Goal: Information Seeking & Learning: Check status

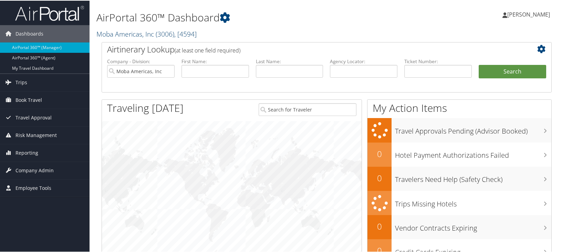
click at [121, 35] on link "Moba Americas, Inc ( 3006 ) , [ 4594 ]" at bounding box center [146, 33] width 100 height 9
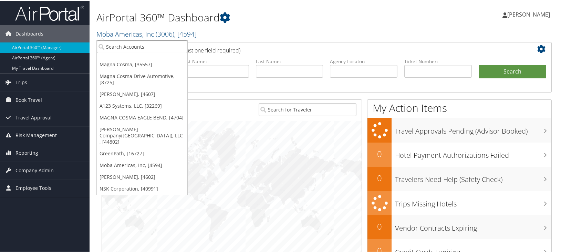
click at [123, 45] on input "search" at bounding box center [142, 46] width 91 height 13
type input "4954"
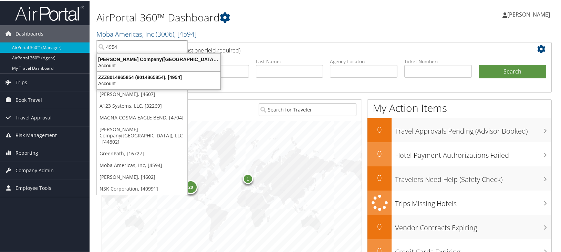
click at [115, 63] on div "Account" at bounding box center [159, 65] width 132 height 6
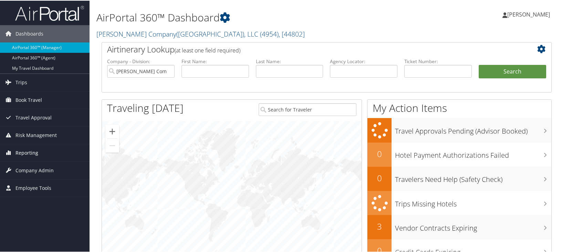
click at [28, 151] on span "Reporting" at bounding box center [27, 151] width 23 height 17
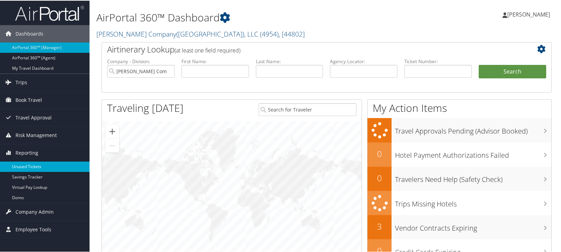
click at [32, 165] on link "Unused Tickets" at bounding box center [45, 166] width 90 height 10
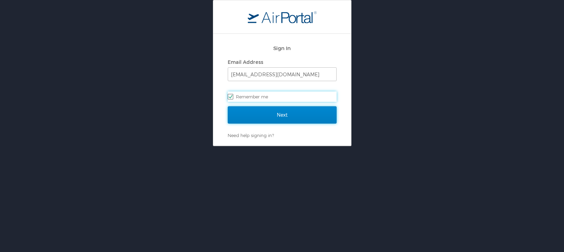
click at [252, 115] on input "Next" at bounding box center [282, 114] width 109 height 17
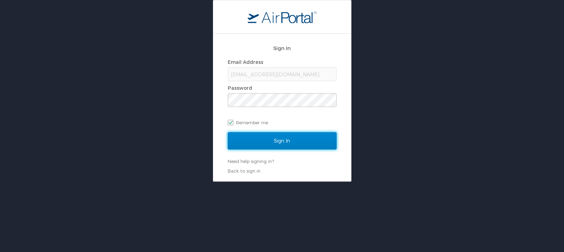
drag, startPoint x: 254, startPoint y: 140, endPoint x: 190, endPoint y: 106, distance: 72.5
click at [254, 140] on input "Sign In" at bounding box center [282, 140] width 109 height 17
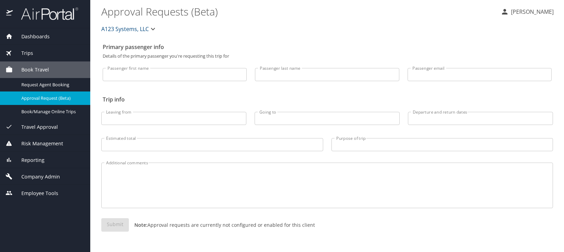
click at [119, 30] on span "A123 Systems, LLC" at bounding box center [125, 29] width 48 height 10
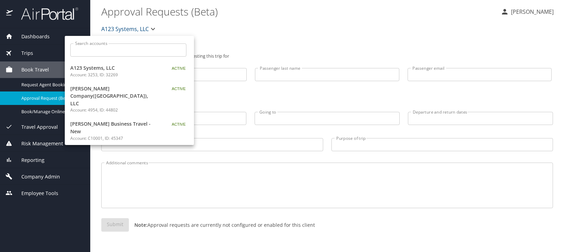
click at [98, 92] on span "[PERSON_NAME] Company([GEOGRAPHIC_DATA]), LLC" at bounding box center [113, 96] width 86 height 22
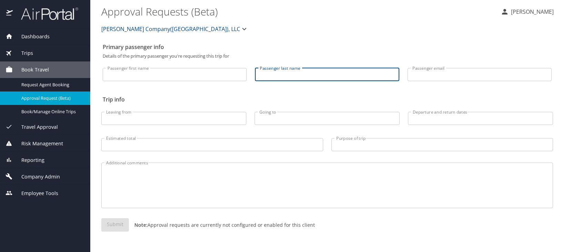
paste input "KRONSTEINER"
type input "KRONSTEINER"
click at [194, 65] on div "Passenger first name Passenger first name" at bounding box center [175, 72] width 152 height 29
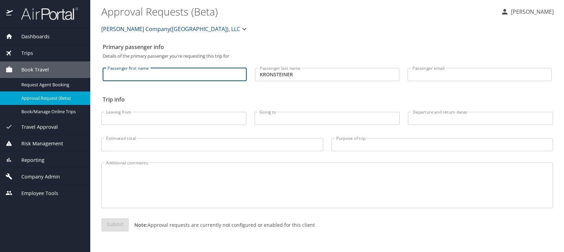
click at [182, 75] on input "Passenger first name" at bounding box center [175, 74] width 144 height 13
type input "[PERSON_NAME]"
click at [296, 60] on div "Passenger last name [PERSON_NAME] last name" at bounding box center [327, 72] width 152 height 29
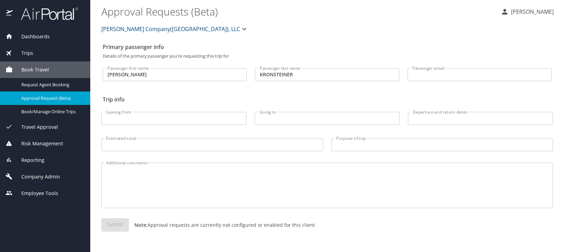
click at [425, 161] on div "Additional comments Additional comments" at bounding box center [327, 183] width 460 height 61
click at [425, 67] on div "Passenger email Passenger email" at bounding box center [480, 72] width 152 height 29
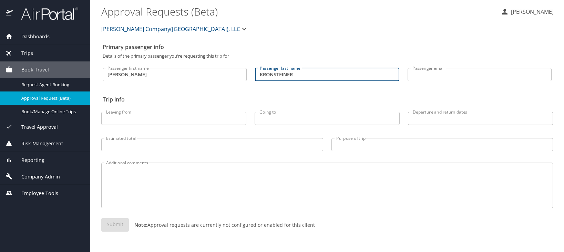
click at [384, 77] on input "KRONSTEINER" at bounding box center [327, 74] width 144 height 13
click at [130, 12] on \(Beta\) "Approval Requests (Beta)" at bounding box center [298, 11] width 394 height 21
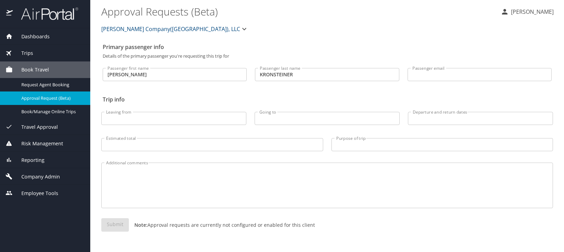
click at [38, 146] on span "Risk Management" at bounding box center [38, 144] width 50 height 8
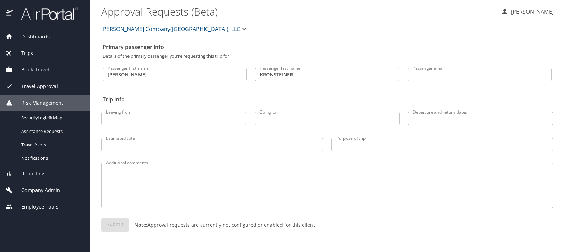
click at [33, 170] on div "Reporting" at bounding box center [45, 173] width 90 height 17
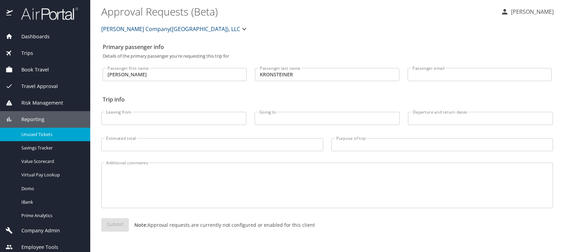
click at [37, 131] on span "Unused Tickets" at bounding box center [51, 134] width 61 height 7
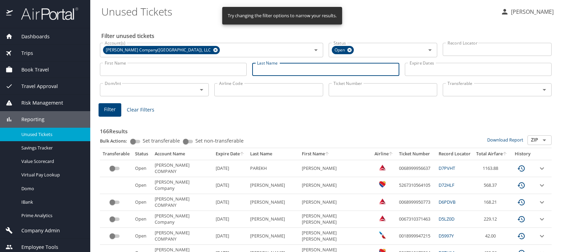
paste input "KRONSTEINER"
type input "KRONSTEINER"
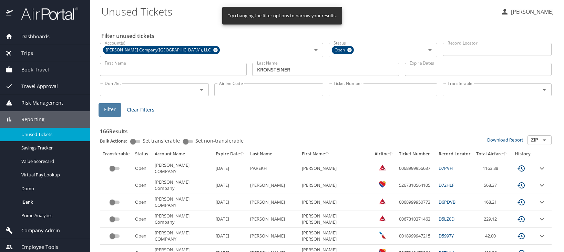
click at [103, 109] on button "Filter" at bounding box center [110, 109] width 23 height 13
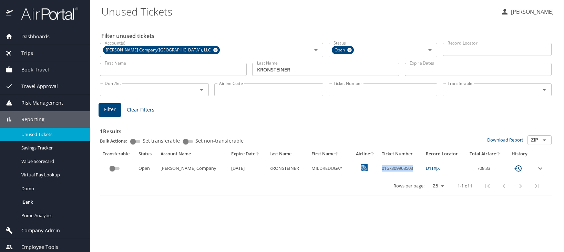
drag, startPoint x: 373, startPoint y: 168, endPoint x: 406, endPoint y: 168, distance: 33.8
click at [406, 168] on td "0167309968503" at bounding box center [401, 168] width 44 height 17
copy td "0167309968503"
